Goal: Transaction & Acquisition: Purchase product/service

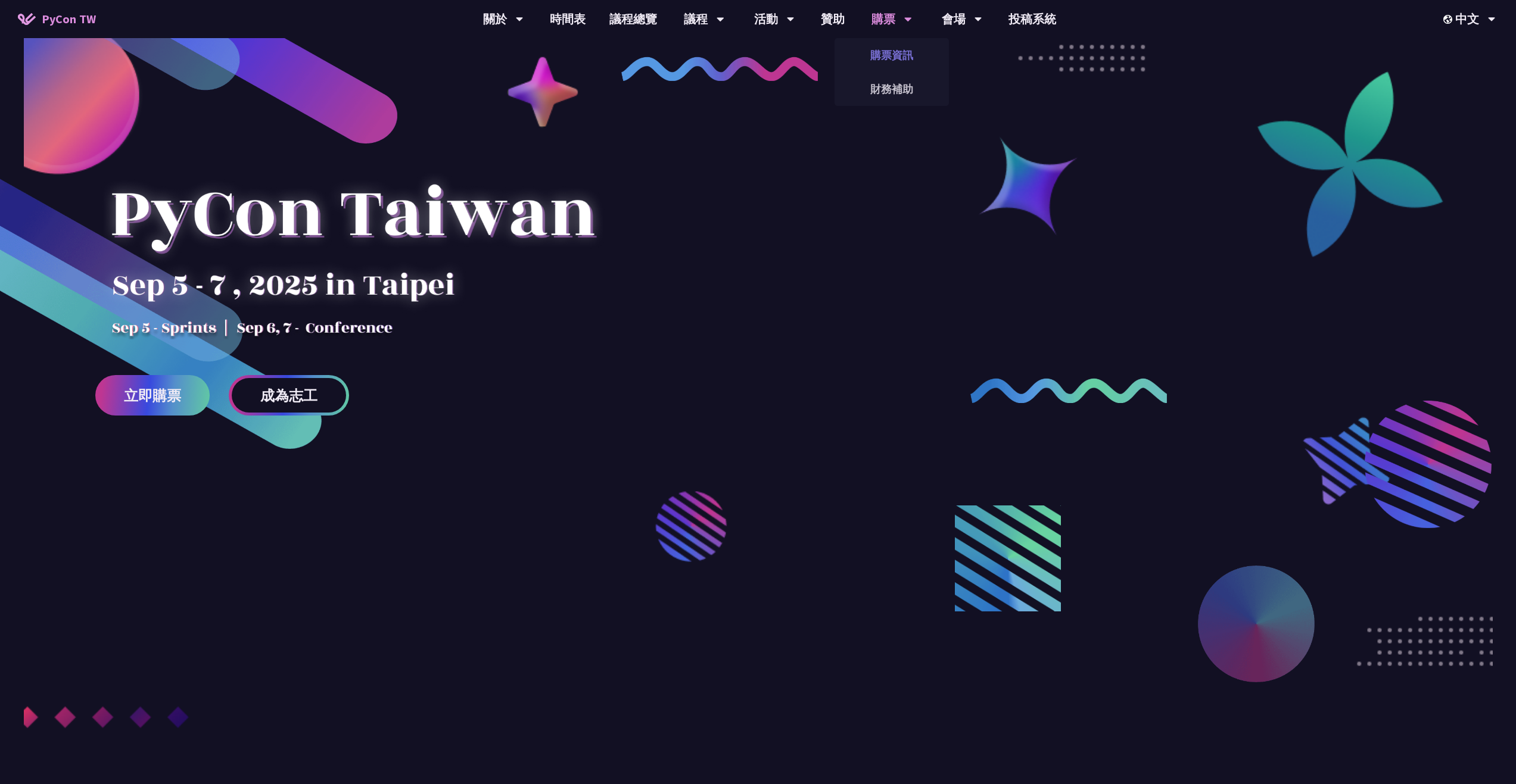
click at [891, 52] on link "購票資訊" at bounding box center [892, 55] width 115 height 28
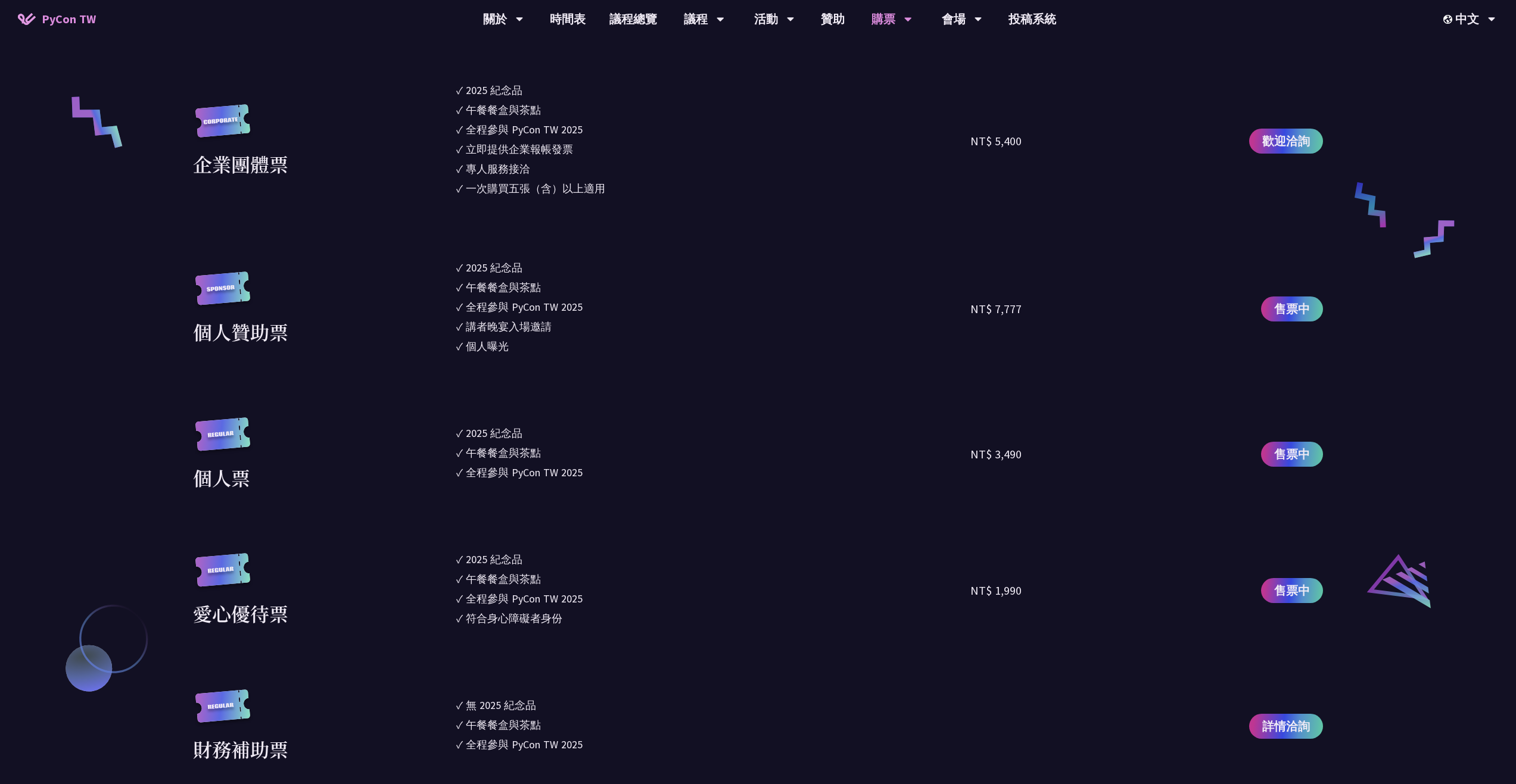
scroll to position [1131, 0]
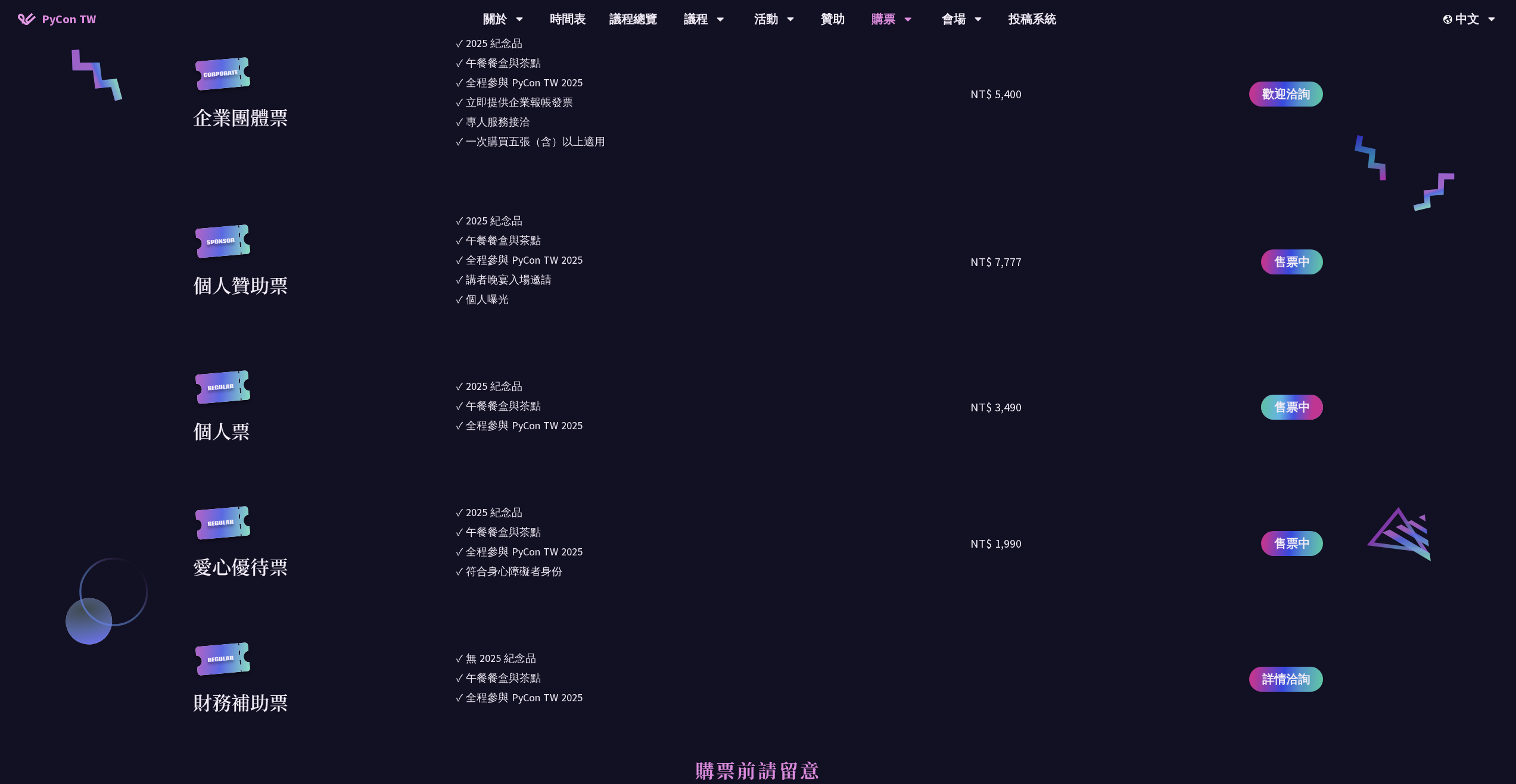
click at [1278, 409] on span "售票中" at bounding box center [1292, 407] width 36 height 18
click at [777, 150] on link "徵才資訊" at bounding box center [774, 156] width 115 height 28
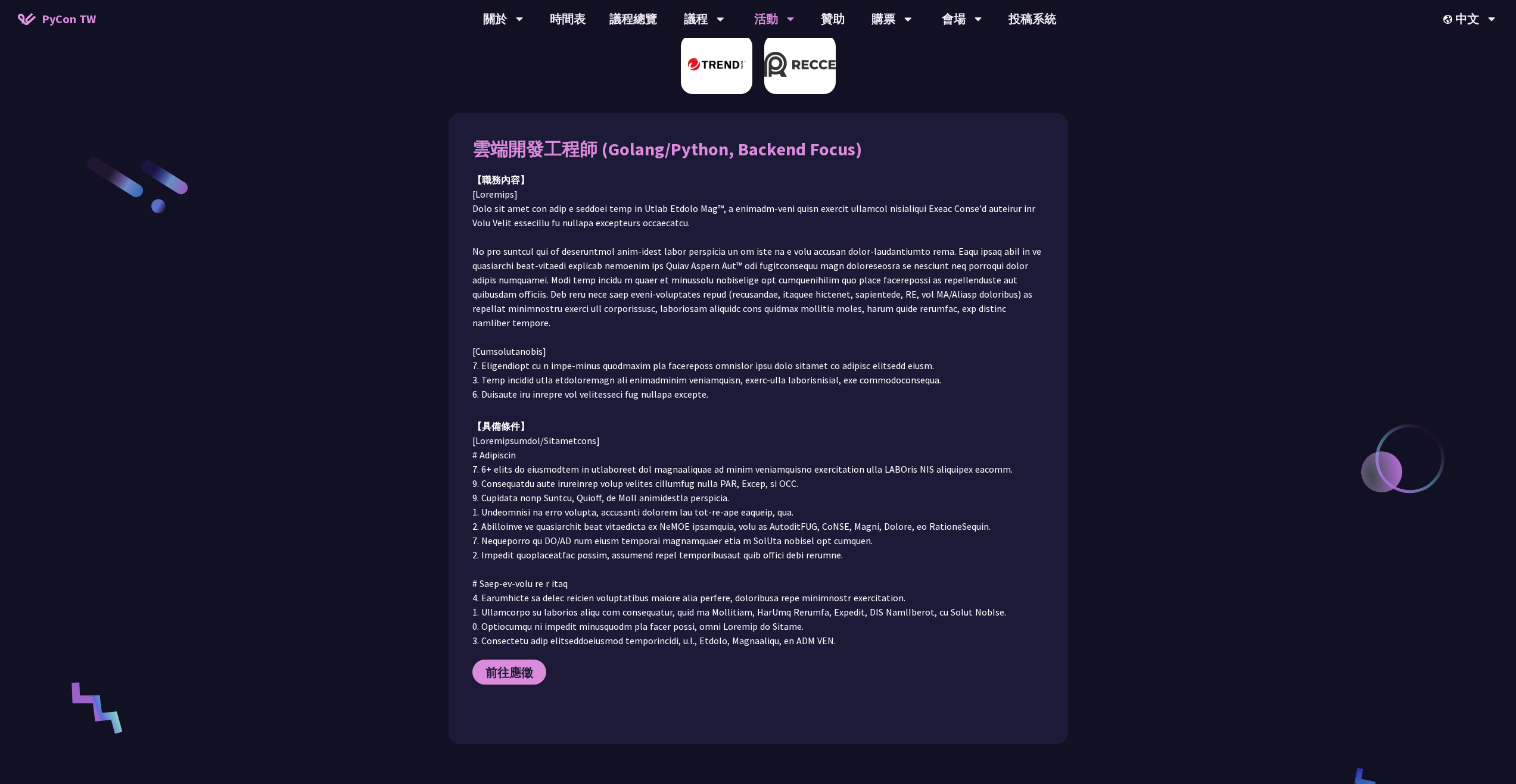
click at [821, 50] on img at bounding box center [800, 64] width 72 height 60
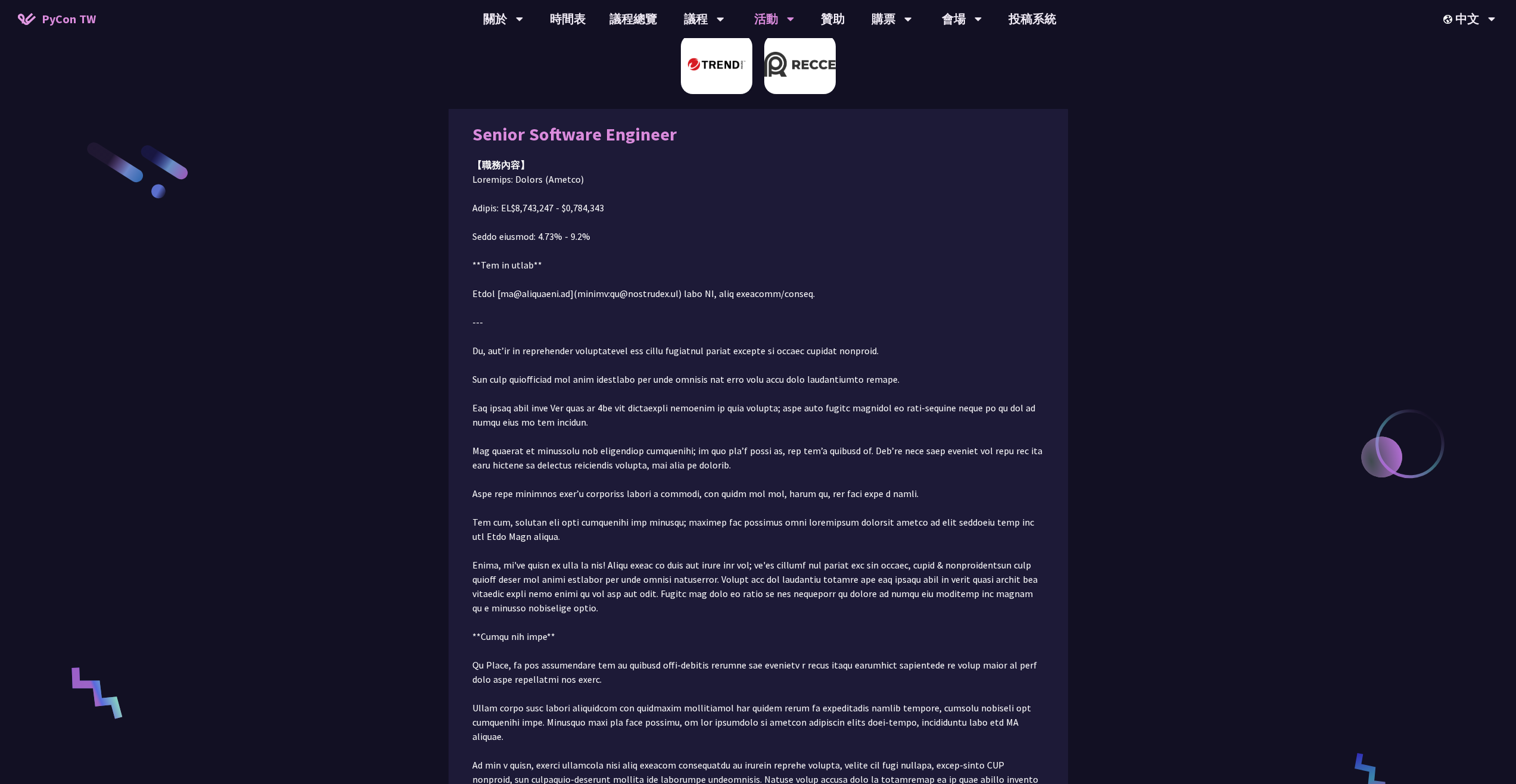
click at [738, 78] on img at bounding box center [717, 64] width 72 height 60
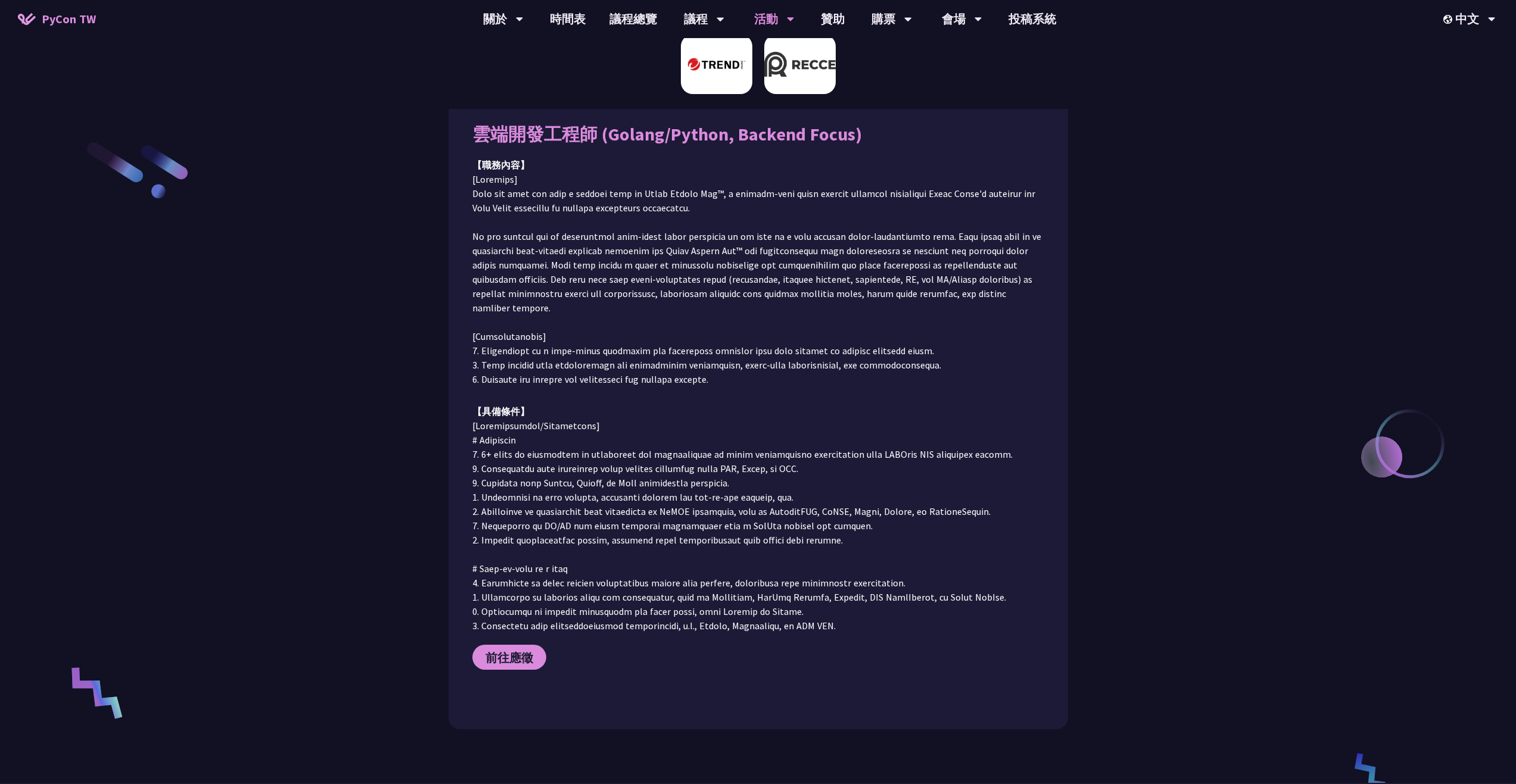
click at [787, 69] on img at bounding box center [800, 64] width 72 height 60
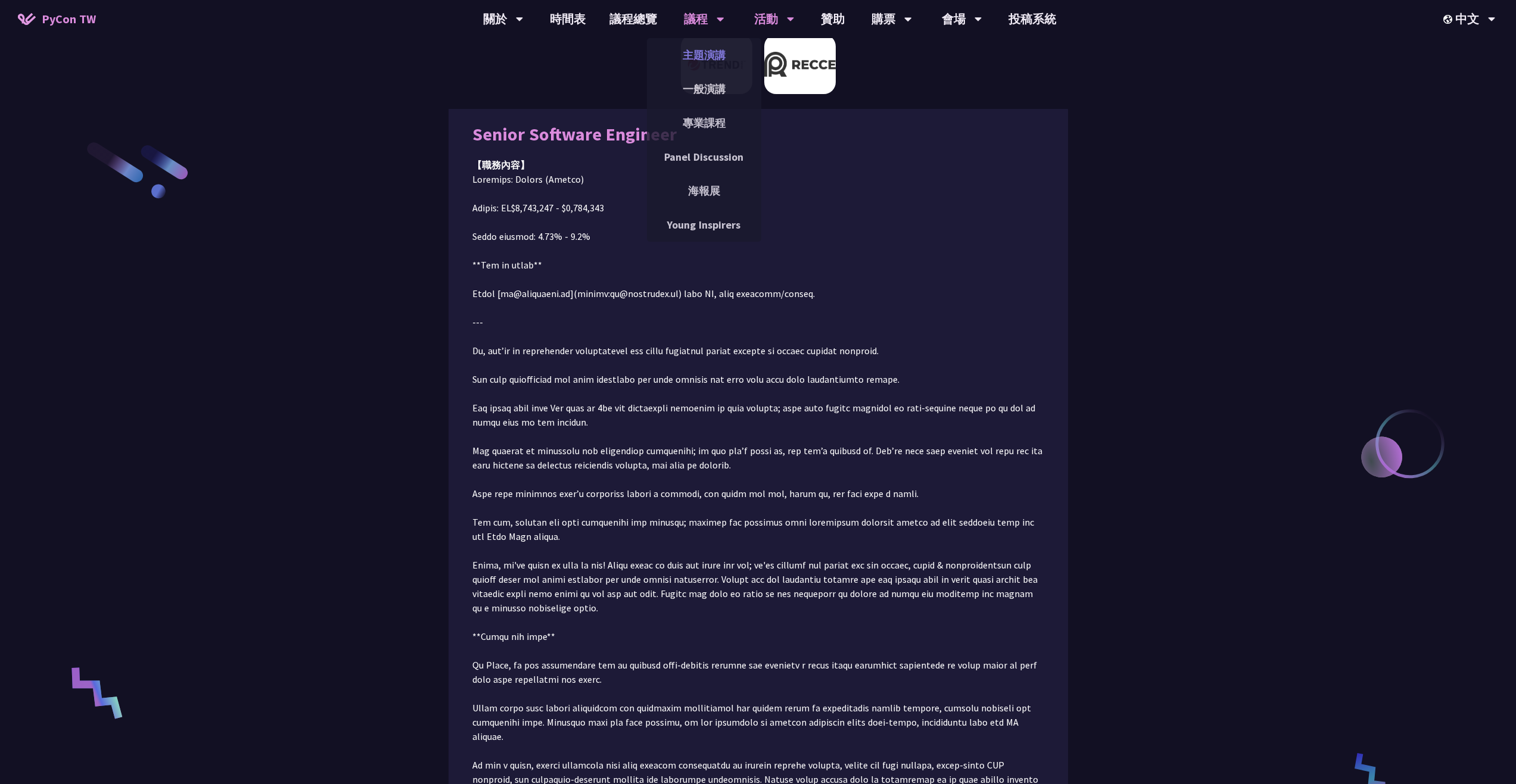
click at [695, 51] on link "主題演講" at bounding box center [704, 55] width 115 height 28
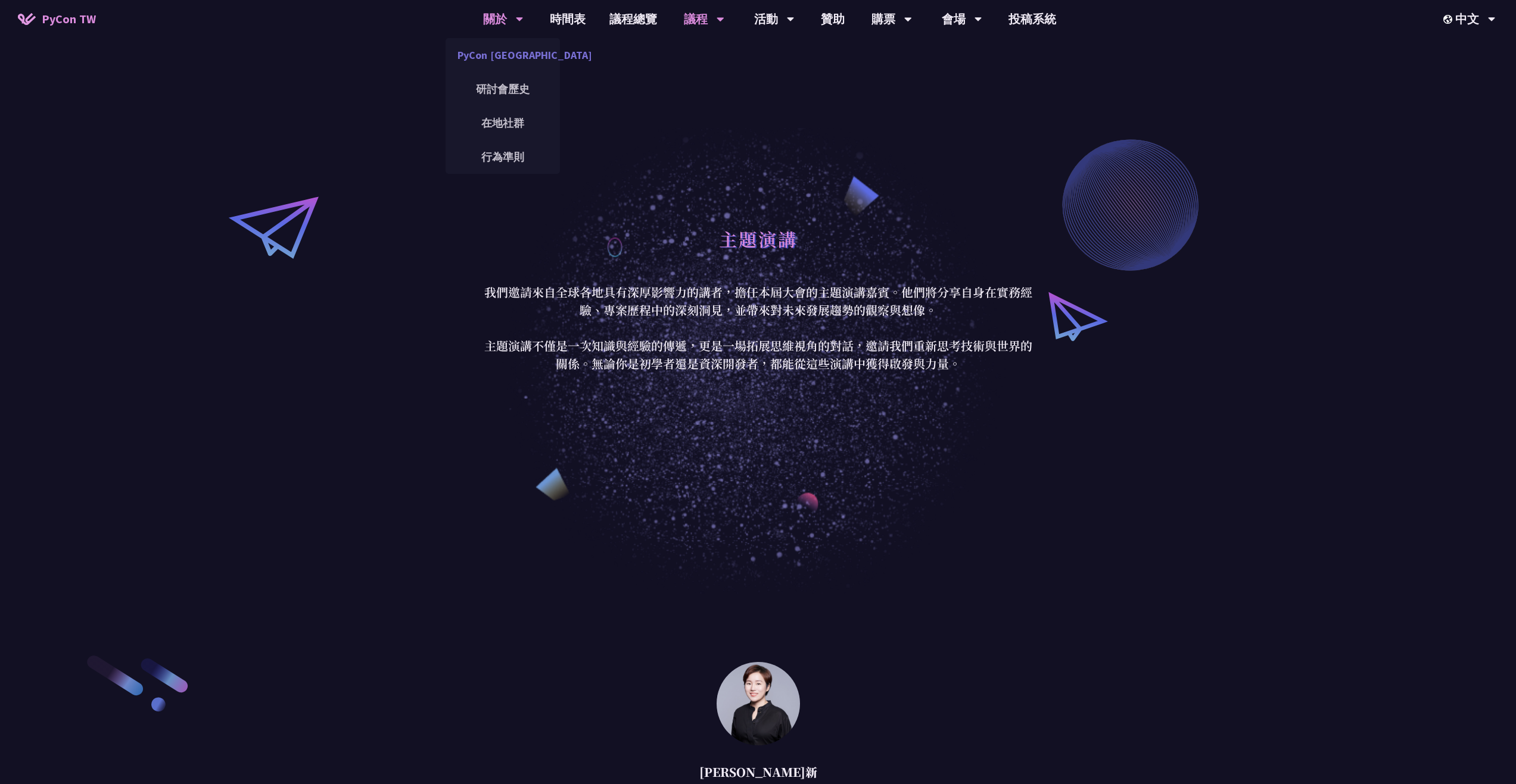
click at [516, 53] on link "PyCon [GEOGRAPHIC_DATA]" at bounding box center [503, 55] width 115 height 28
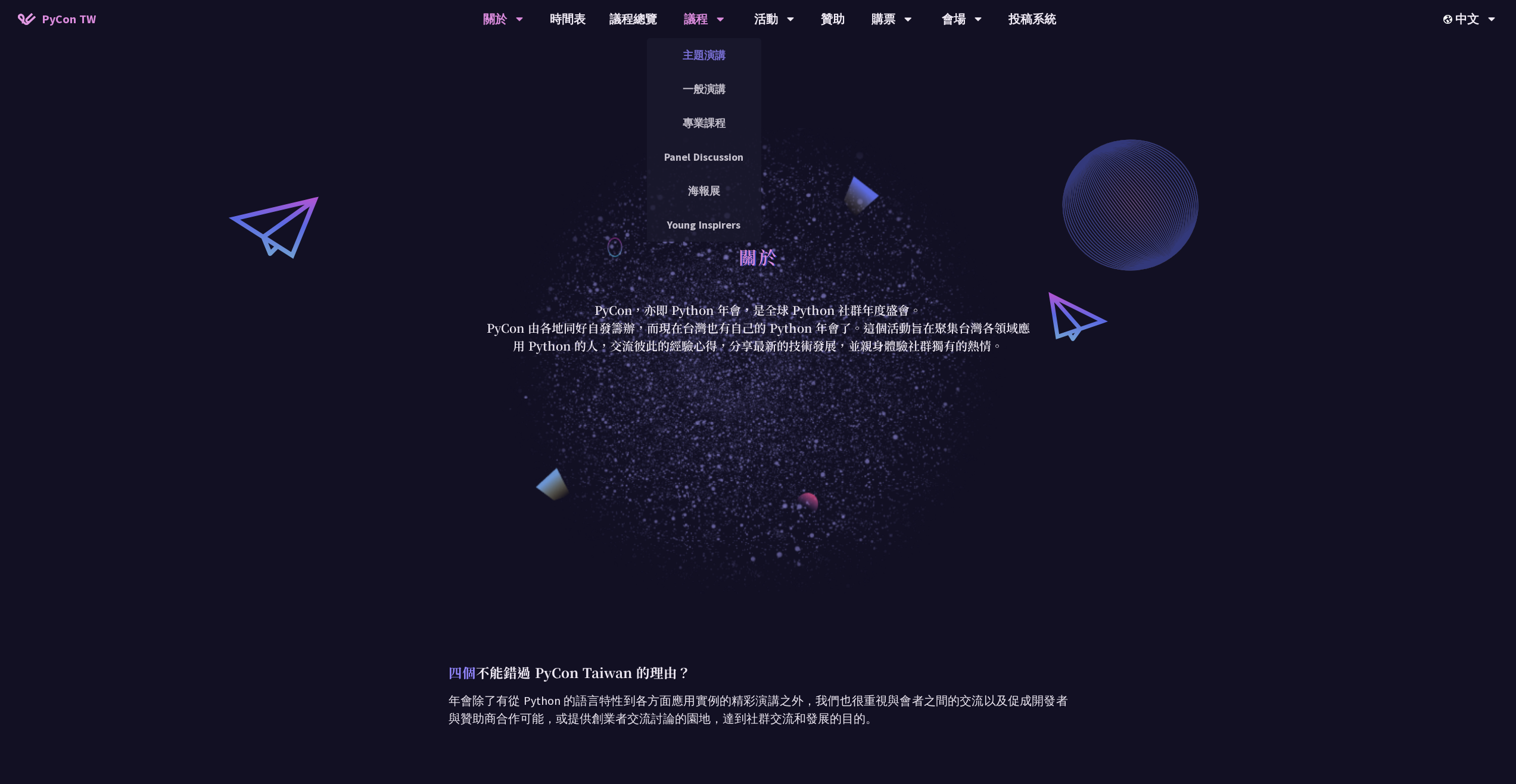
click at [708, 54] on link "主題演講" at bounding box center [704, 55] width 115 height 28
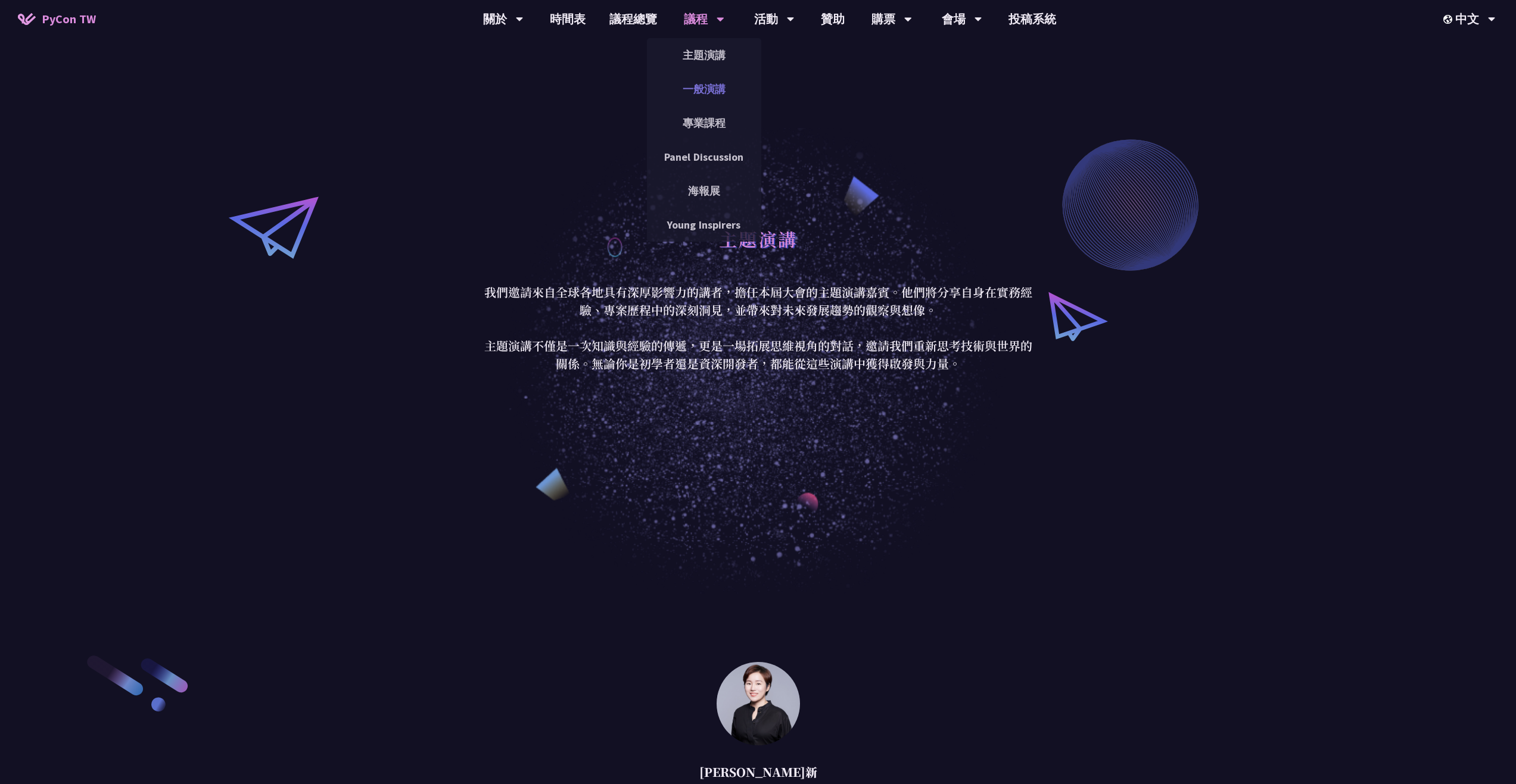
click at [713, 85] on link "一般演講" at bounding box center [704, 89] width 115 height 28
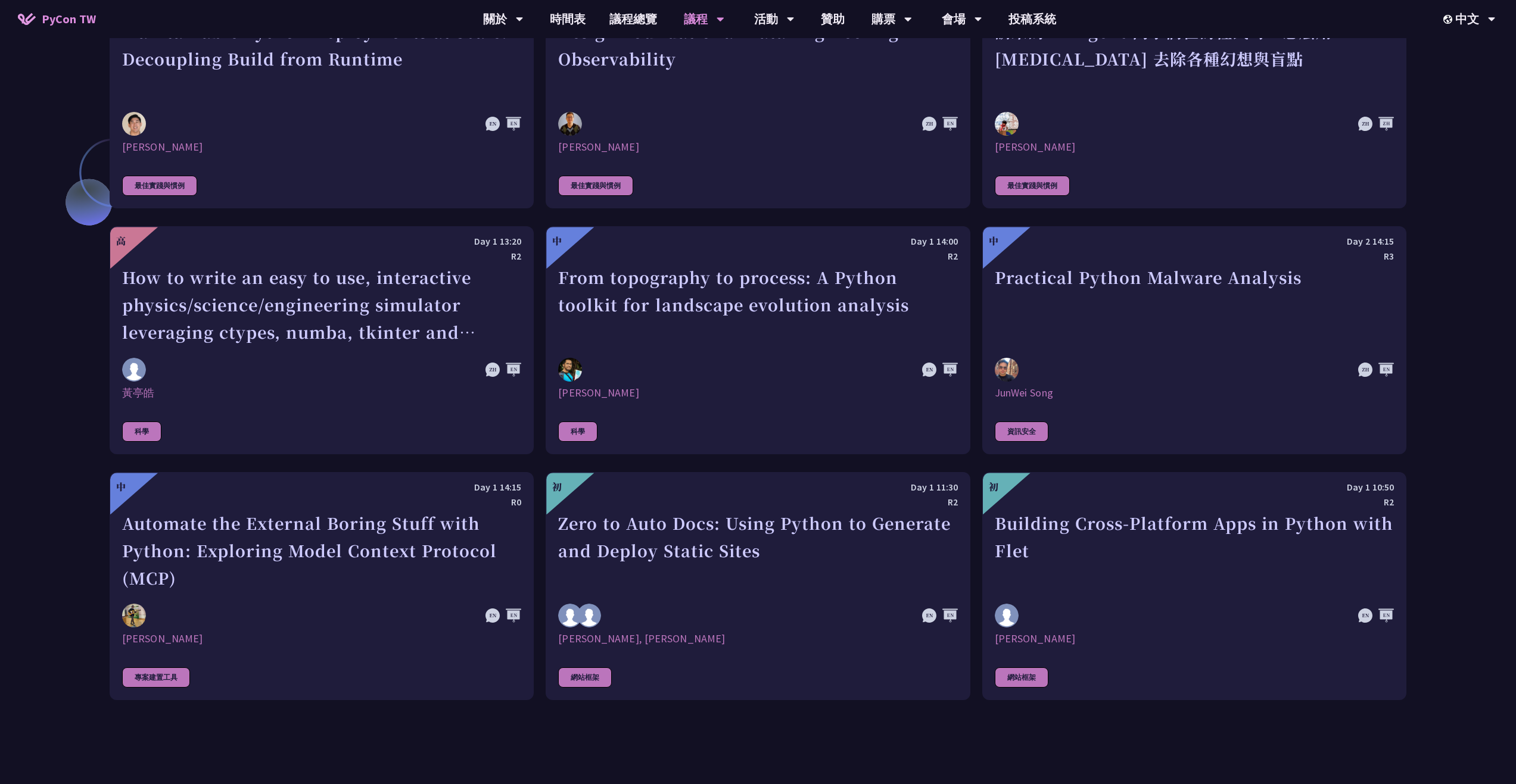
scroll to position [3216, 0]
